Goal: Task Accomplishment & Management: Use online tool/utility

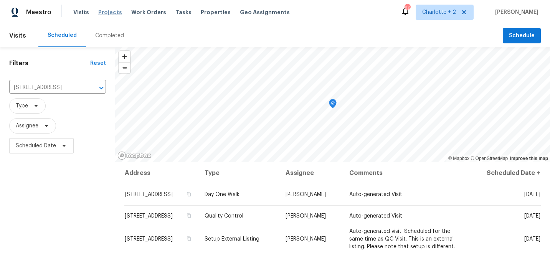
click at [108, 11] on span "Projects" at bounding box center [110, 12] width 24 height 8
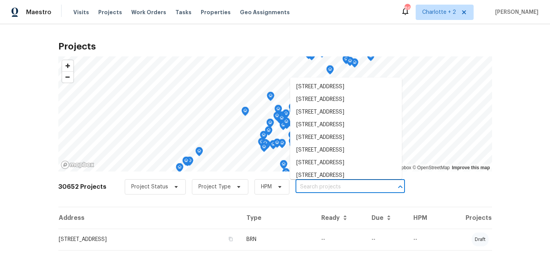
click at [304, 187] on input "text" at bounding box center [340, 187] width 88 height 12
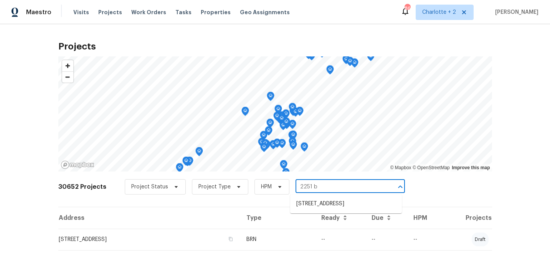
type input "2251 ba"
click at [319, 203] on li "[STREET_ADDRESS]" at bounding box center [346, 204] width 112 height 13
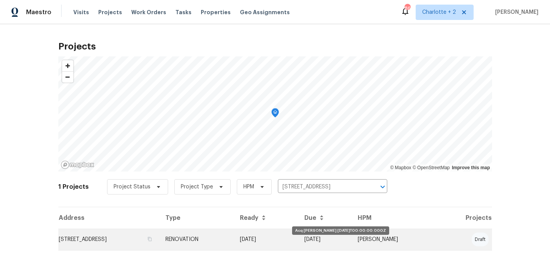
click at [298, 243] on td "[DATE]" at bounding box center [266, 240] width 65 height 22
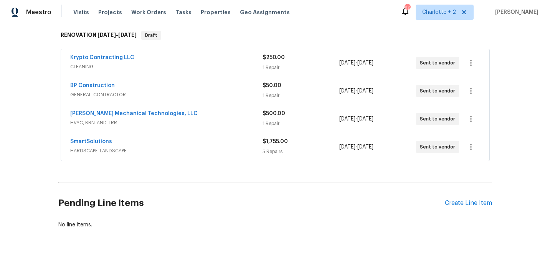
scroll to position [123, 0]
click at [469, 203] on div "Create Line Item" at bounding box center [468, 202] width 47 height 7
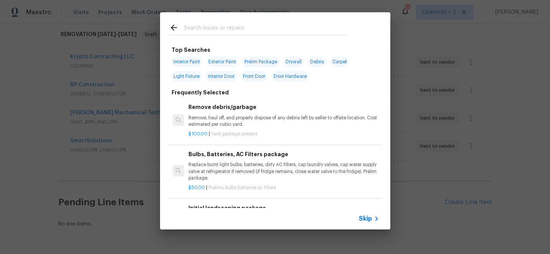
click at [193, 29] on input "text" at bounding box center [265, 29] width 163 height 12
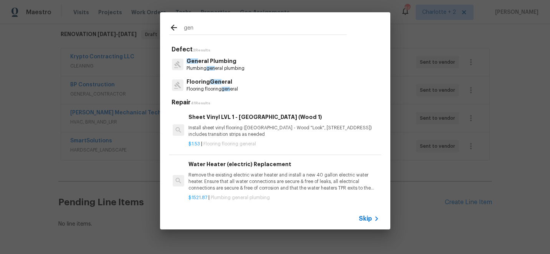
type input "gen"
click at [207, 86] on p "Flooring flooring gen eral" at bounding box center [212, 89] width 51 height 7
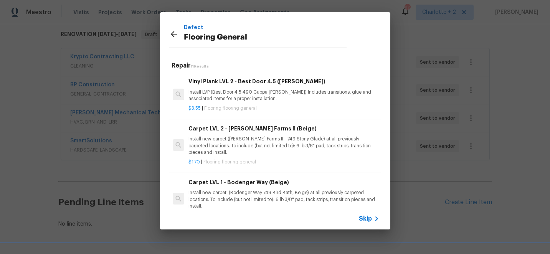
scroll to position [192, 0]
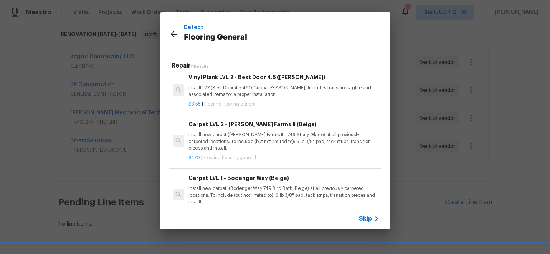
click at [255, 190] on p "Install new carpet. (Bodenger Way 749 Bird Bath, Beige) at all previously carpe…" at bounding box center [284, 195] width 190 height 20
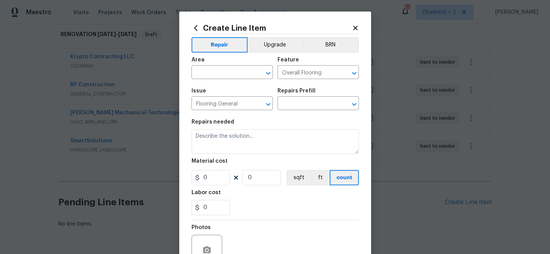
type textarea "Install new carpet. (Bodenger Way 749 Bird Bath, Beige) at all previously carpe…"
type input "1"
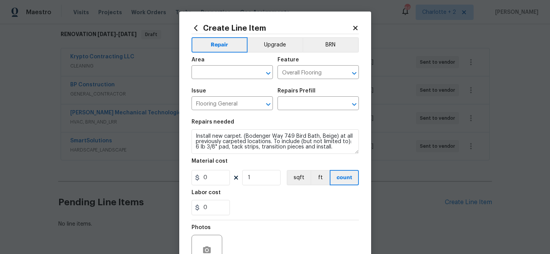
type input "Carpet LVL 1 - Bodenger Way (Beige) $1.28"
type input "1.28"
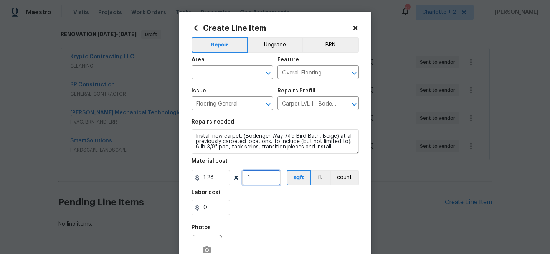
click at [255, 180] on input "1" at bounding box center [261, 177] width 38 height 15
type input "1200"
click at [218, 76] on input "text" at bounding box center [222, 73] width 60 height 12
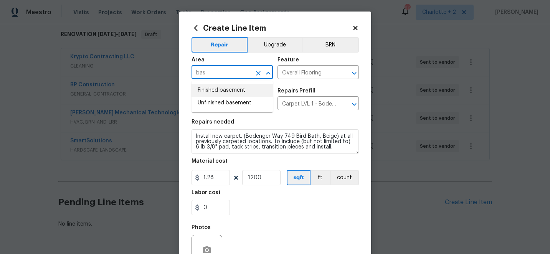
click at [225, 92] on li "Finished basement" at bounding box center [232, 90] width 81 height 13
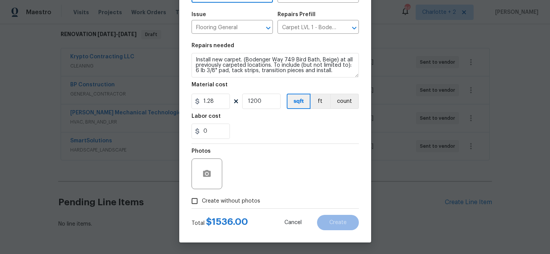
type input "Finished basement"
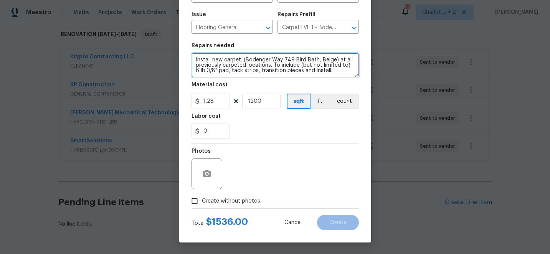
click at [333, 71] on textarea "Install new carpet. (Bodenger Way 749 Bird Bath, Beige) at all previously carpe…" at bounding box center [275, 65] width 167 height 25
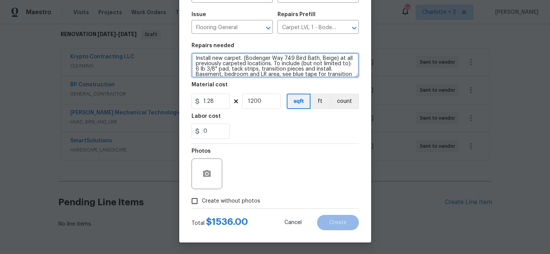
scroll to position [7, 0]
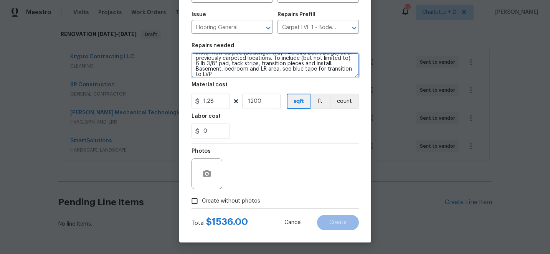
type textarea "Install new carpet. (Bodenger Way 749 Bird Bath, Beige) at all previously carpe…"
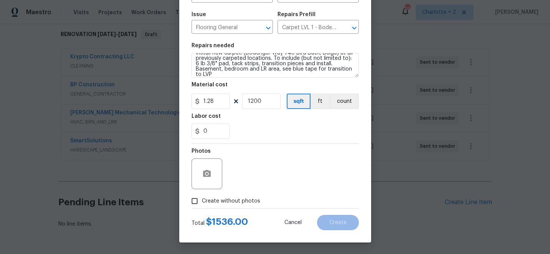
click at [195, 200] on input "Create without photos" at bounding box center [194, 201] width 15 height 15
checkbox input "true"
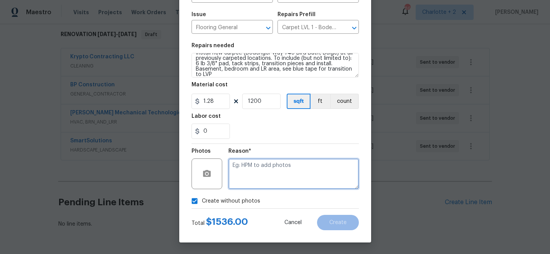
click at [271, 178] on textarea at bounding box center [293, 174] width 131 height 31
type textarea "edit"
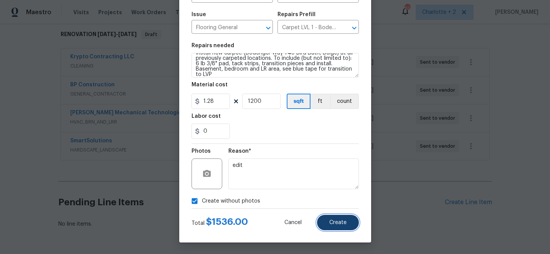
click at [339, 223] on span "Create" at bounding box center [337, 223] width 17 height 6
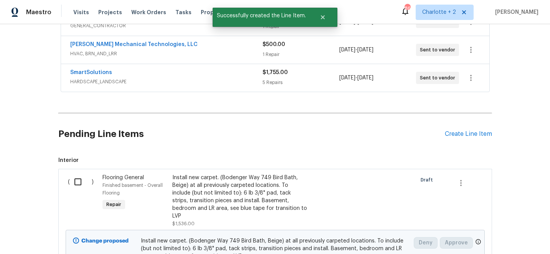
scroll to position [194, 0]
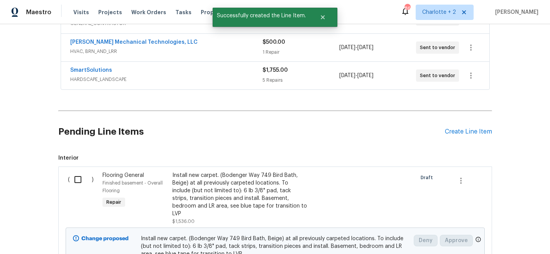
click at [79, 180] on input "checkbox" at bounding box center [81, 180] width 22 height 16
checkbox input "true"
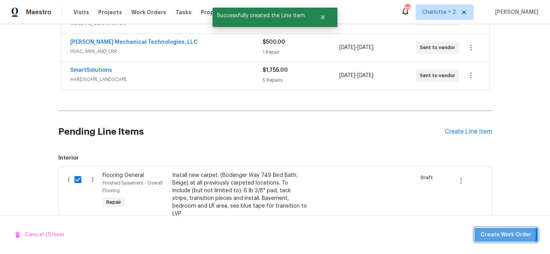
click at [494, 233] on span "Create Work Order" at bounding box center [506, 235] width 51 height 10
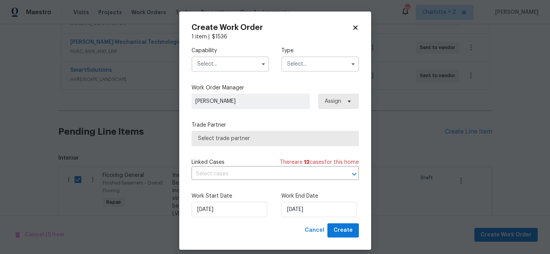
click at [226, 64] on input "text" at bounding box center [231, 63] width 78 height 15
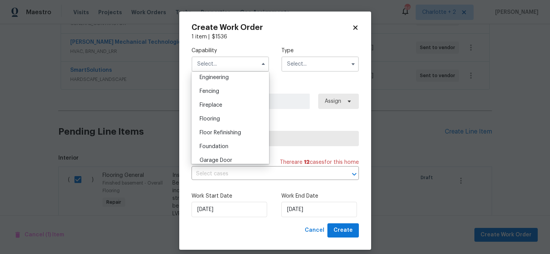
scroll to position [261, 0]
click at [219, 121] on div "Flooring" at bounding box center [231, 118] width 74 height 14
type input "Flooring"
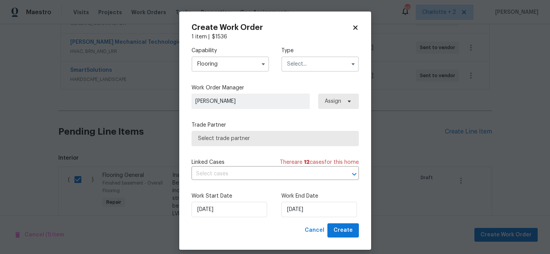
click at [297, 65] on input "text" at bounding box center [320, 63] width 78 height 15
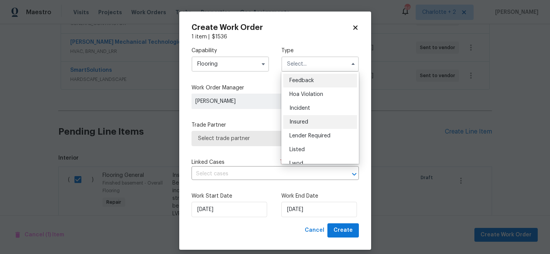
scroll to position [91, 0]
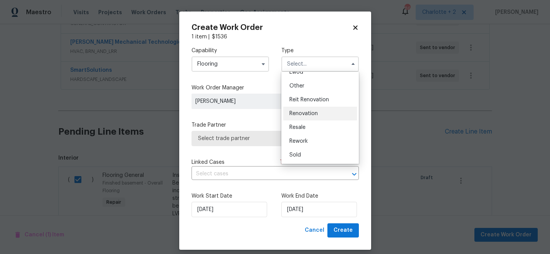
click at [307, 116] on span "Renovation" at bounding box center [304, 113] width 28 height 5
type input "Renovation"
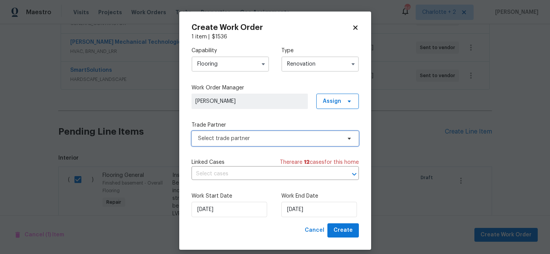
click at [251, 140] on span "Select trade partner" at bounding box center [269, 139] width 143 height 8
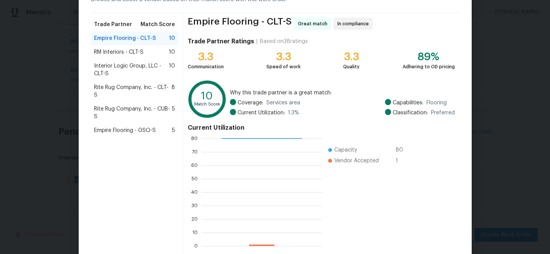
scroll to position [84, 0]
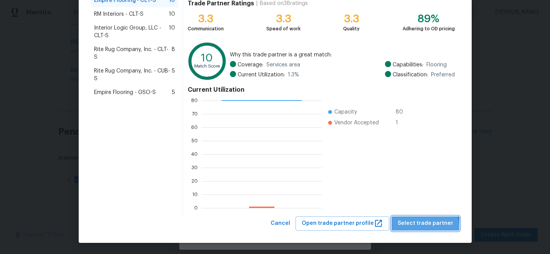
click at [429, 227] on span "Select trade partner" at bounding box center [426, 224] width 56 height 10
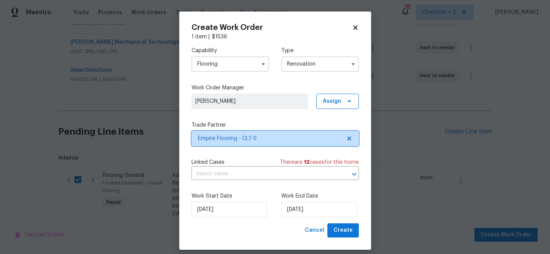
scroll to position [0, 0]
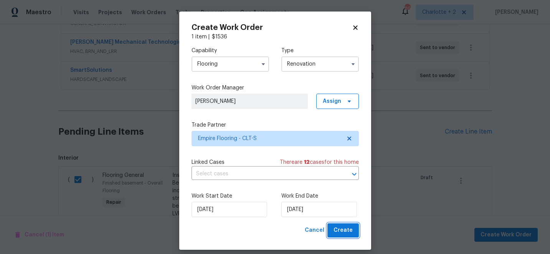
click at [342, 233] on span "Create" at bounding box center [343, 231] width 19 height 10
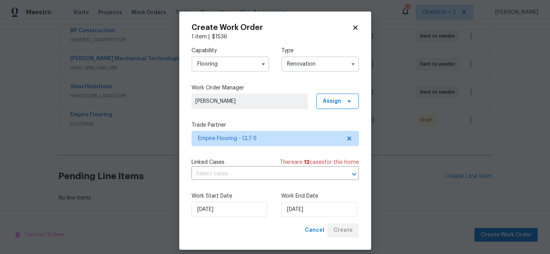
scroll to position [177, 0]
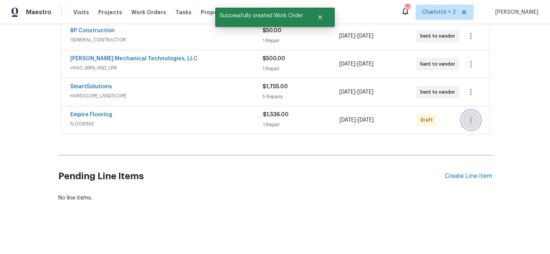
click at [470, 119] on icon "button" at bounding box center [471, 120] width 9 height 9
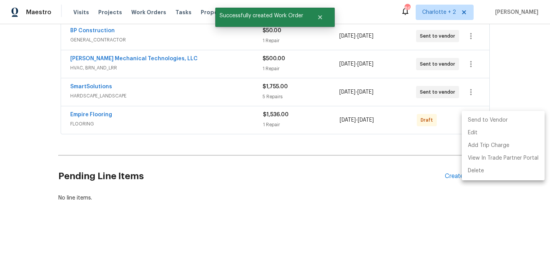
click at [475, 120] on li "Send to Vendor" at bounding box center [503, 120] width 83 height 13
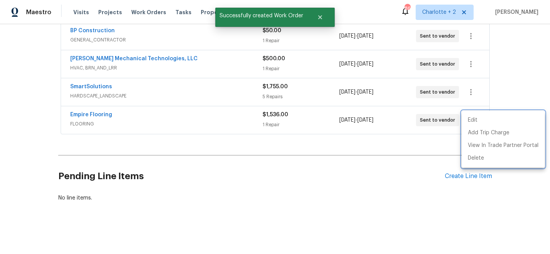
click at [431, 142] on div at bounding box center [275, 127] width 550 height 254
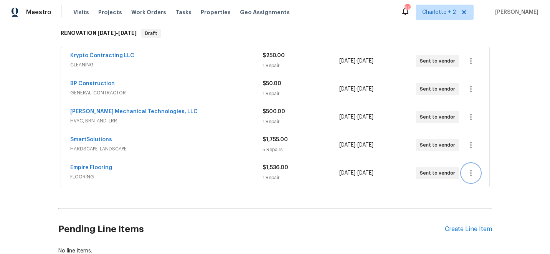
scroll to position [123, 0]
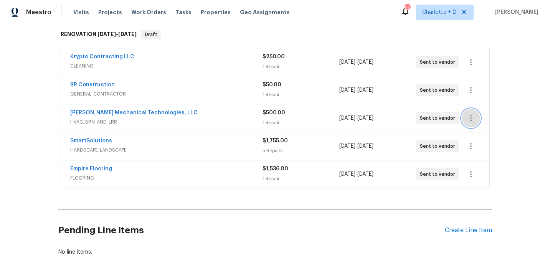
click at [473, 118] on icon "button" at bounding box center [471, 118] width 9 height 9
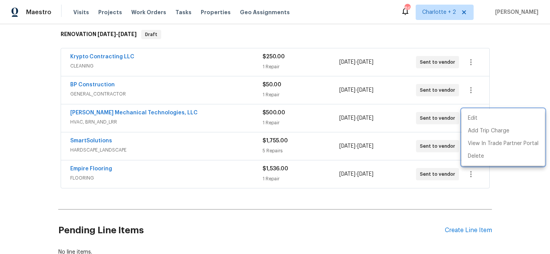
click at [500, 45] on div at bounding box center [275, 127] width 550 height 254
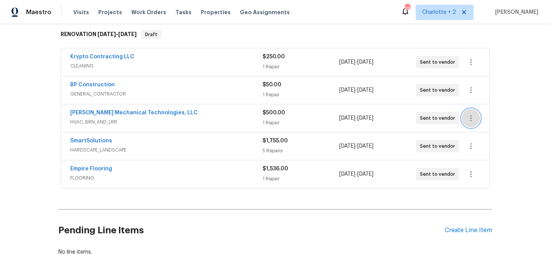
click at [471, 114] on icon "button" at bounding box center [471, 118] width 9 height 9
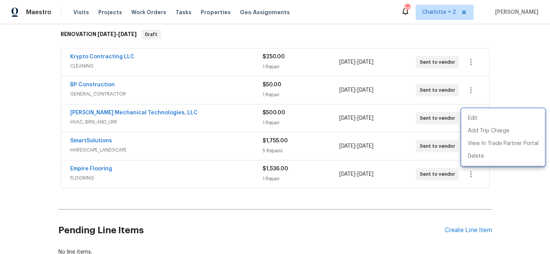
click at [464, 231] on div at bounding box center [275, 127] width 550 height 254
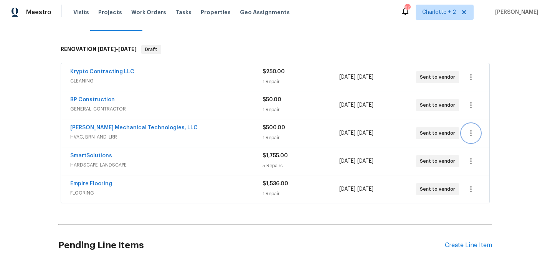
scroll to position [142, 0]
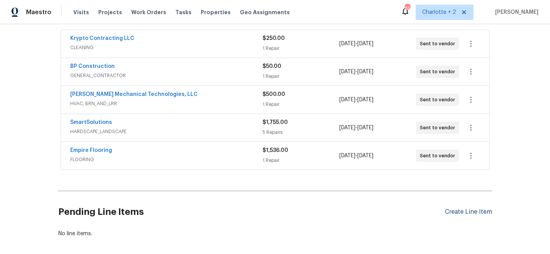
click at [463, 211] on div "Create Line Item" at bounding box center [468, 211] width 47 height 7
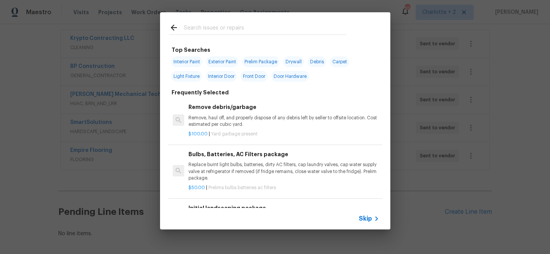
click at [208, 29] on input "text" at bounding box center [265, 29] width 163 height 12
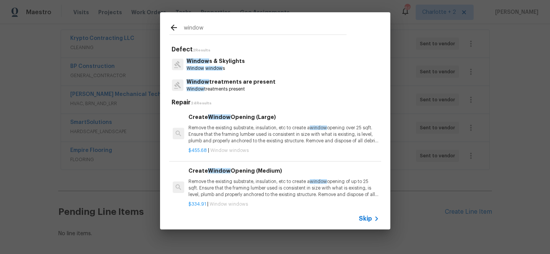
type input "window"
click at [210, 64] on p "Window s & Skylights" at bounding box center [216, 61] width 58 height 8
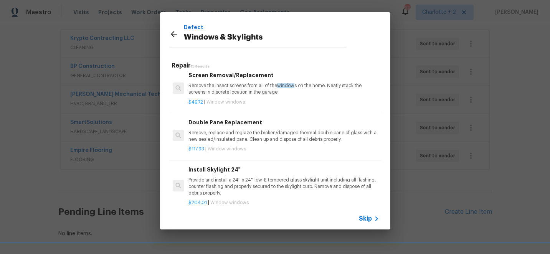
scroll to position [277, 0]
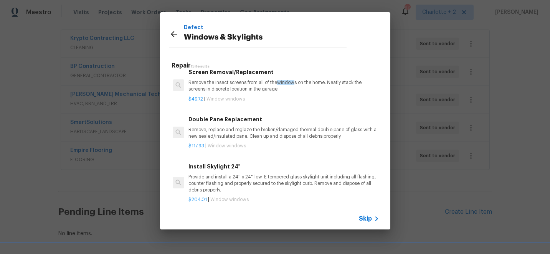
click at [173, 35] on icon at bounding box center [173, 34] width 9 height 9
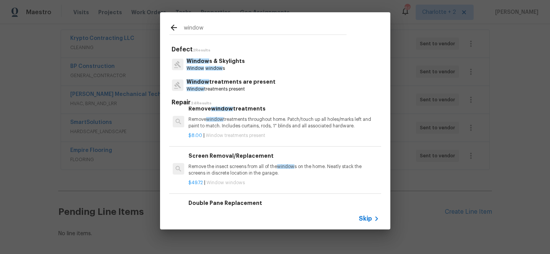
click at [199, 27] on input "window" at bounding box center [265, 29] width 163 height 12
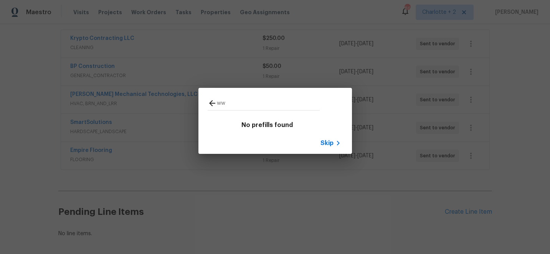
type input "w"
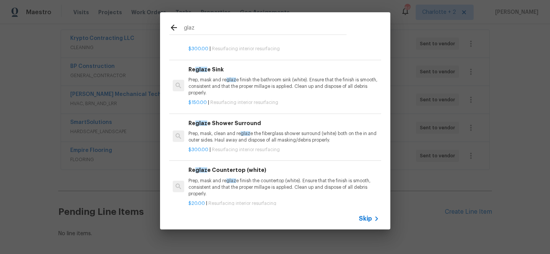
scroll to position [0, 0]
click at [205, 30] on input "glaz" at bounding box center [265, 29] width 163 height 12
type input "g"
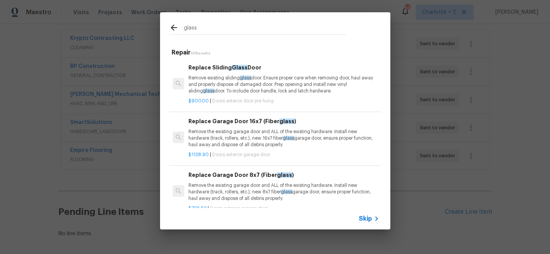
scroll to position [44, 0]
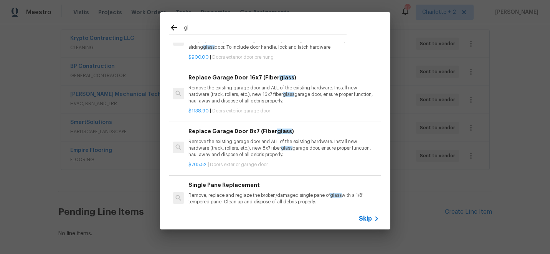
type input "g"
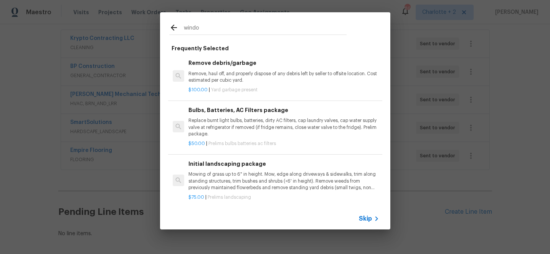
type input "window"
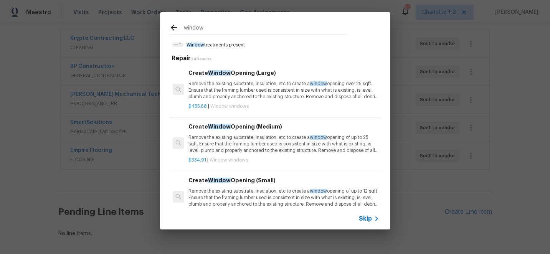
scroll to position [0, 0]
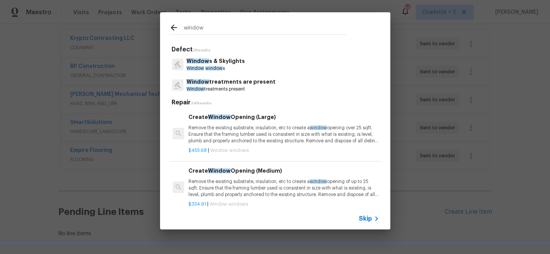
click at [230, 64] on p "Window s & Skylights" at bounding box center [216, 61] width 58 height 8
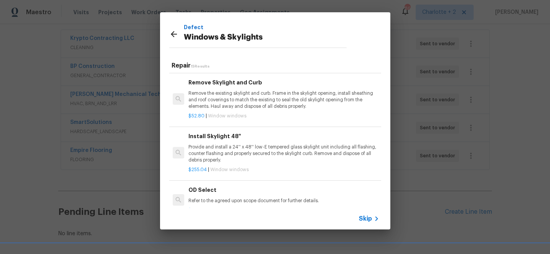
scroll to position [57, 0]
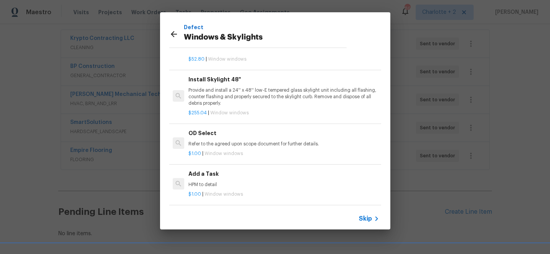
click at [205, 178] on h6 "Add a Task" at bounding box center [284, 174] width 190 height 8
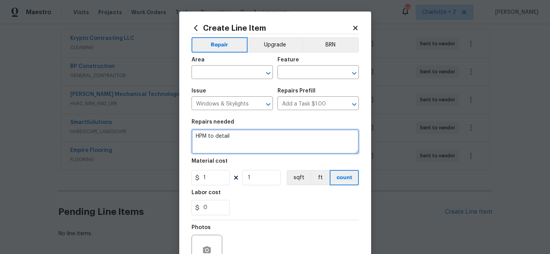
click at [231, 141] on textarea "HPM to detail" at bounding box center [275, 141] width 167 height 25
type textarea "H"
type textarea "Replace glass due to blown seal in slider door in LR on main level"
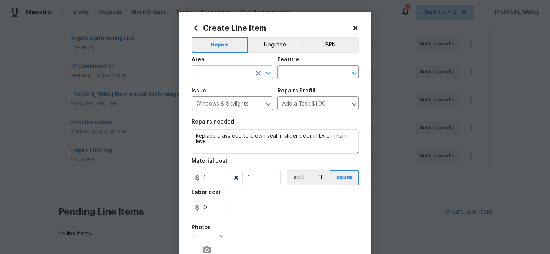
click at [210, 71] on input "text" at bounding box center [222, 73] width 60 height 12
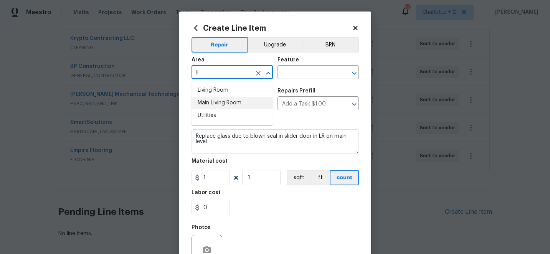
click at [220, 101] on li "Main Living Room" at bounding box center [232, 103] width 81 height 13
type input "Main Living Room"
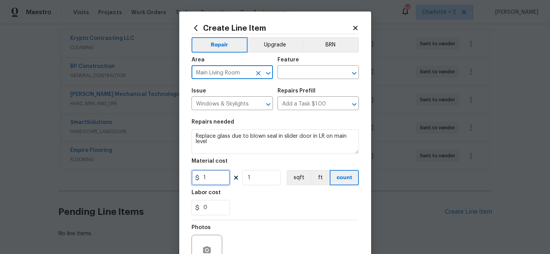
click at [214, 180] on input "1" at bounding box center [211, 177] width 38 height 15
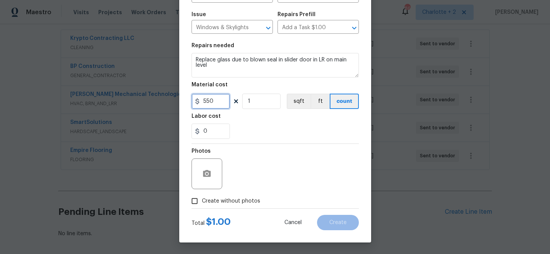
type input "550"
click at [196, 201] on input "Create without photos" at bounding box center [194, 201] width 15 height 15
checkbox input "true"
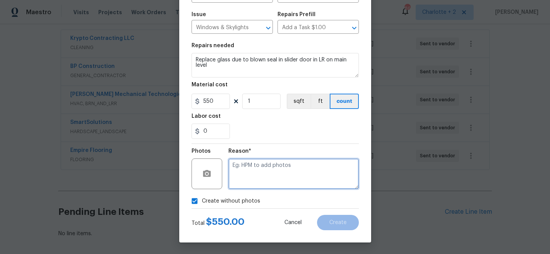
click at [270, 174] on textarea at bounding box center [293, 174] width 131 height 31
type textarea "edit"
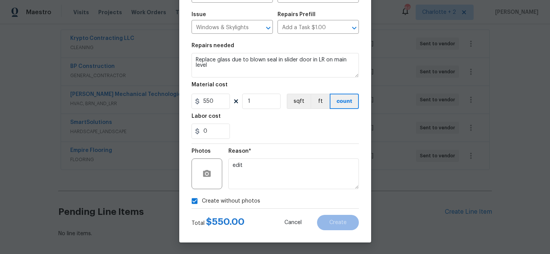
click at [316, 118] on div "Labor cost" at bounding box center [275, 119] width 167 height 10
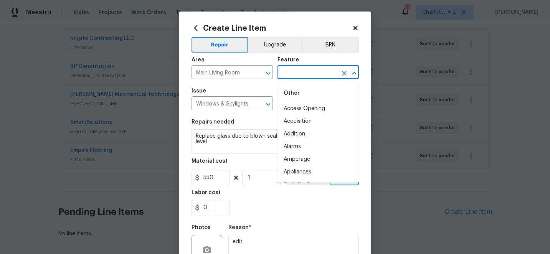
click at [306, 74] on input "text" at bounding box center [308, 73] width 60 height 12
click at [294, 110] on li "Doors" at bounding box center [318, 109] width 81 height 13
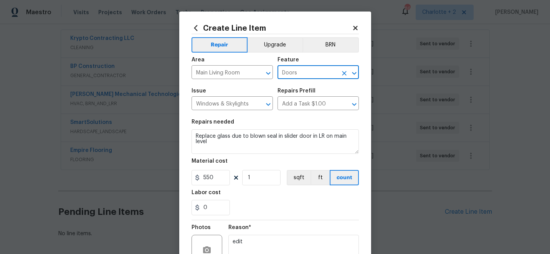
scroll to position [77, 0]
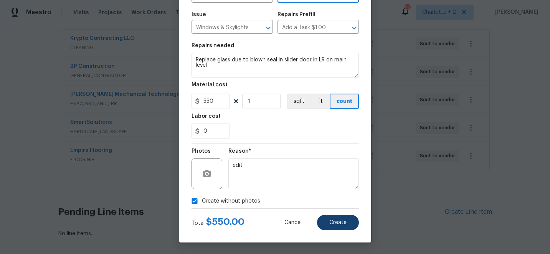
type input "Doors"
click at [334, 226] on button "Create" at bounding box center [338, 222] width 42 height 15
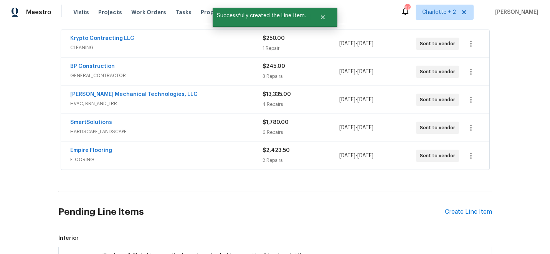
scroll to position [265, 0]
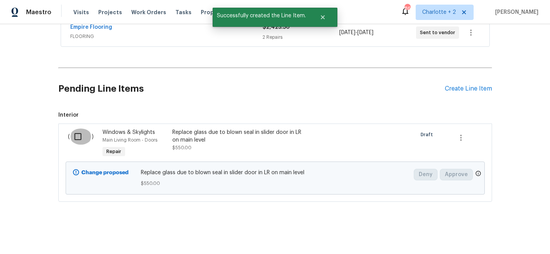
click at [79, 139] on input "checkbox" at bounding box center [81, 137] width 22 height 16
checkbox input "true"
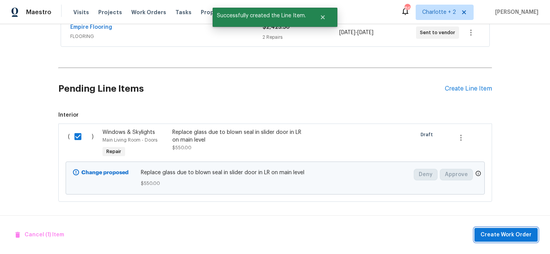
click at [491, 234] on span "Create Work Order" at bounding box center [506, 235] width 51 height 10
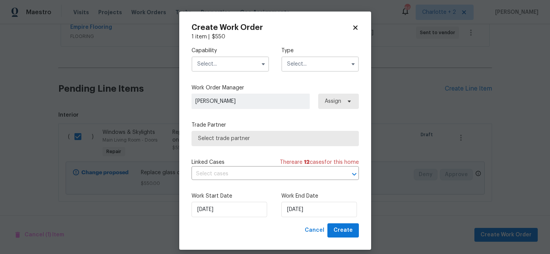
click at [213, 64] on input "text" at bounding box center [231, 63] width 78 height 15
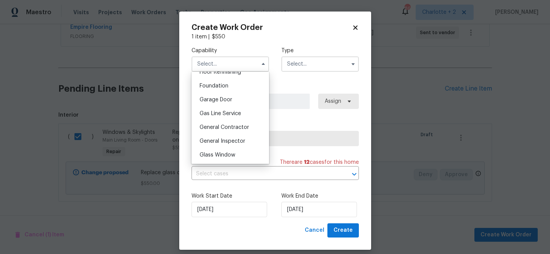
scroll to position [331, 0]
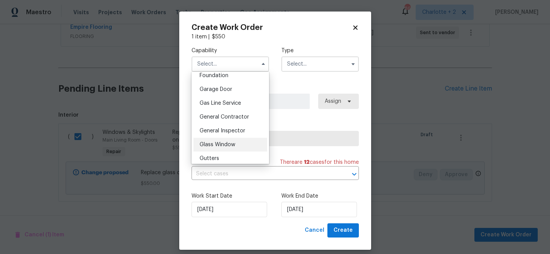
click at [223, 143] on span "Glass Window" at bounding box center [218, 144] width 36 height 5
type input "Glass Window"
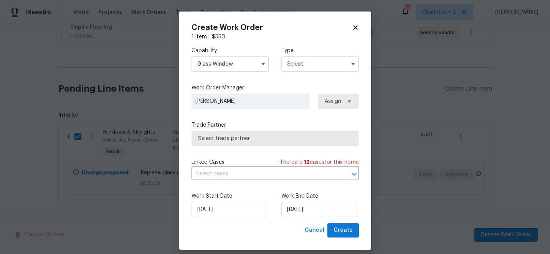
click at [300, 63] on input "text" at bounding box center [320, 63] width 78 height 15
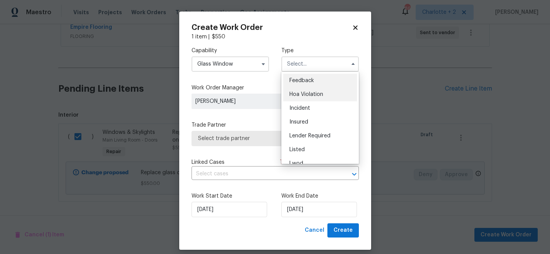
scroll to position [91, 0]
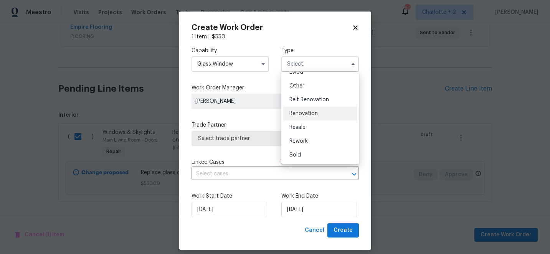
click at [309, 111] on span "Renovation" at bounding box center [304, 113] width 28 height 5
type input "Renovation"
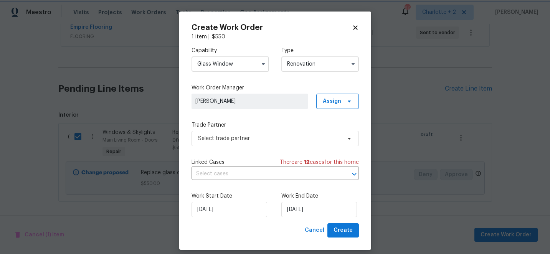
scroll to position [0, 0]
click at [318, 211] on input "[DATE]" at bounding box center [319, 209] width 76 height 15
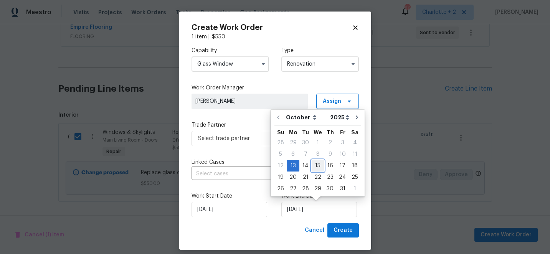
click at [317, 164] on div "15" at bounding box center [318, 165] width 12 height 11
type input "[DATE]"
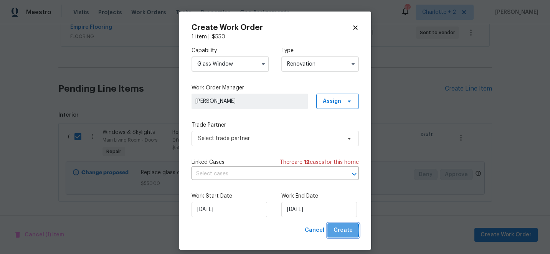
click at [341, 231] on span "Create" at bounding box center [343, 231] width 19 height 10
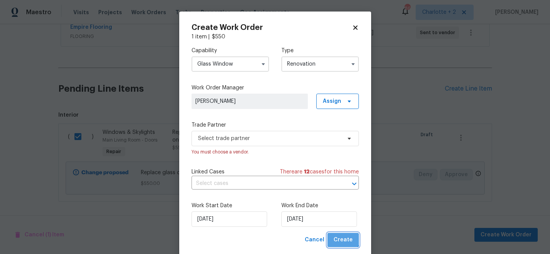
click at [343, 235] on button "Create" at bounding box center [343, 240] width 31 height 14
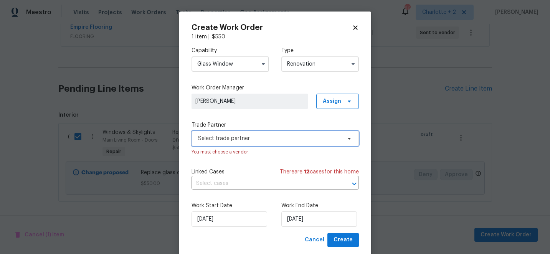
click at [256, 141] on span "Select trade partner" at bounding box center [269, 139] width 143 height 8
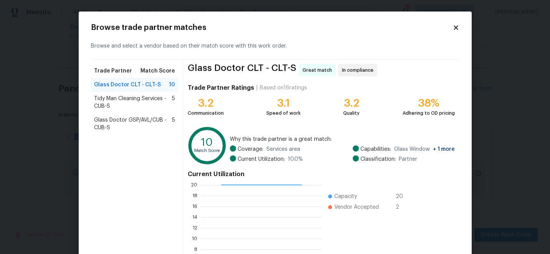
scroll to position [84, 0]
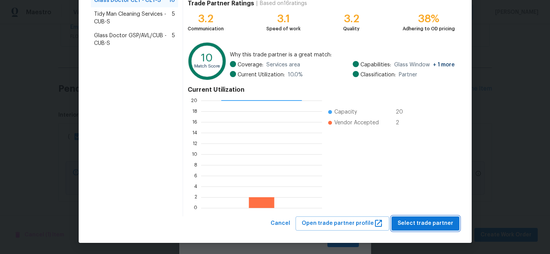
click at [431, 220] on span "Select trade partner" at bounding box center [426, 224] width 56 height 10
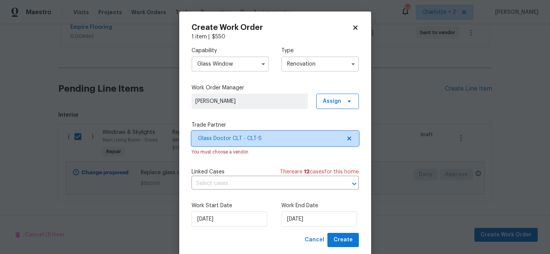
scroll to position [0, 0]
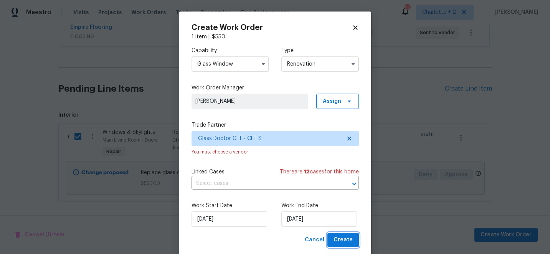
click at [347, 244] on span "Create" at bounding box center [343, 240] width 19 height 10
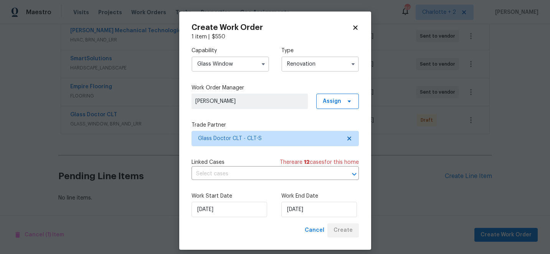
scroll to position [205, 0]
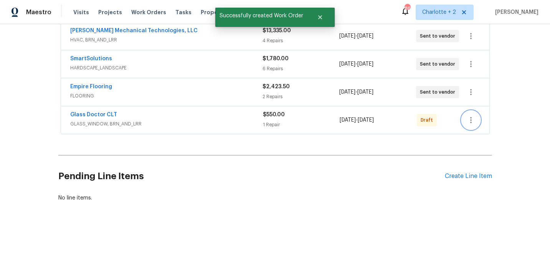
click at [471, 119] on icon "button" at bounding box center [471, 120] width 2 height 6
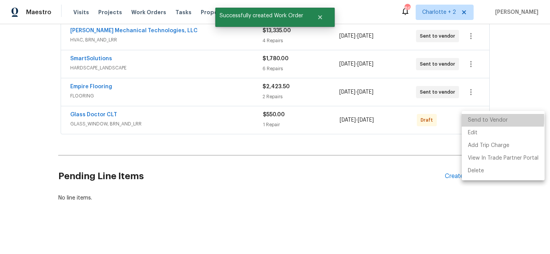
click at [471, 119] on li "Send to Vendor" at bounding box center [503, 120] width 83 height 13
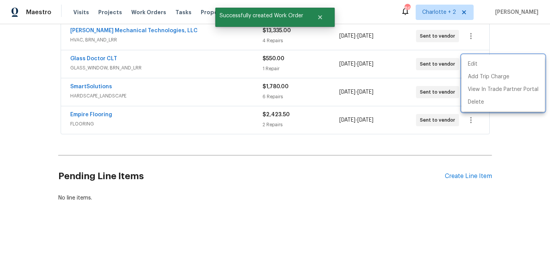
click at [382, 169] on div at bounding box center [275, 127] width 550 height 254
